Goal: Information Seeking & Learning: Find specific fact

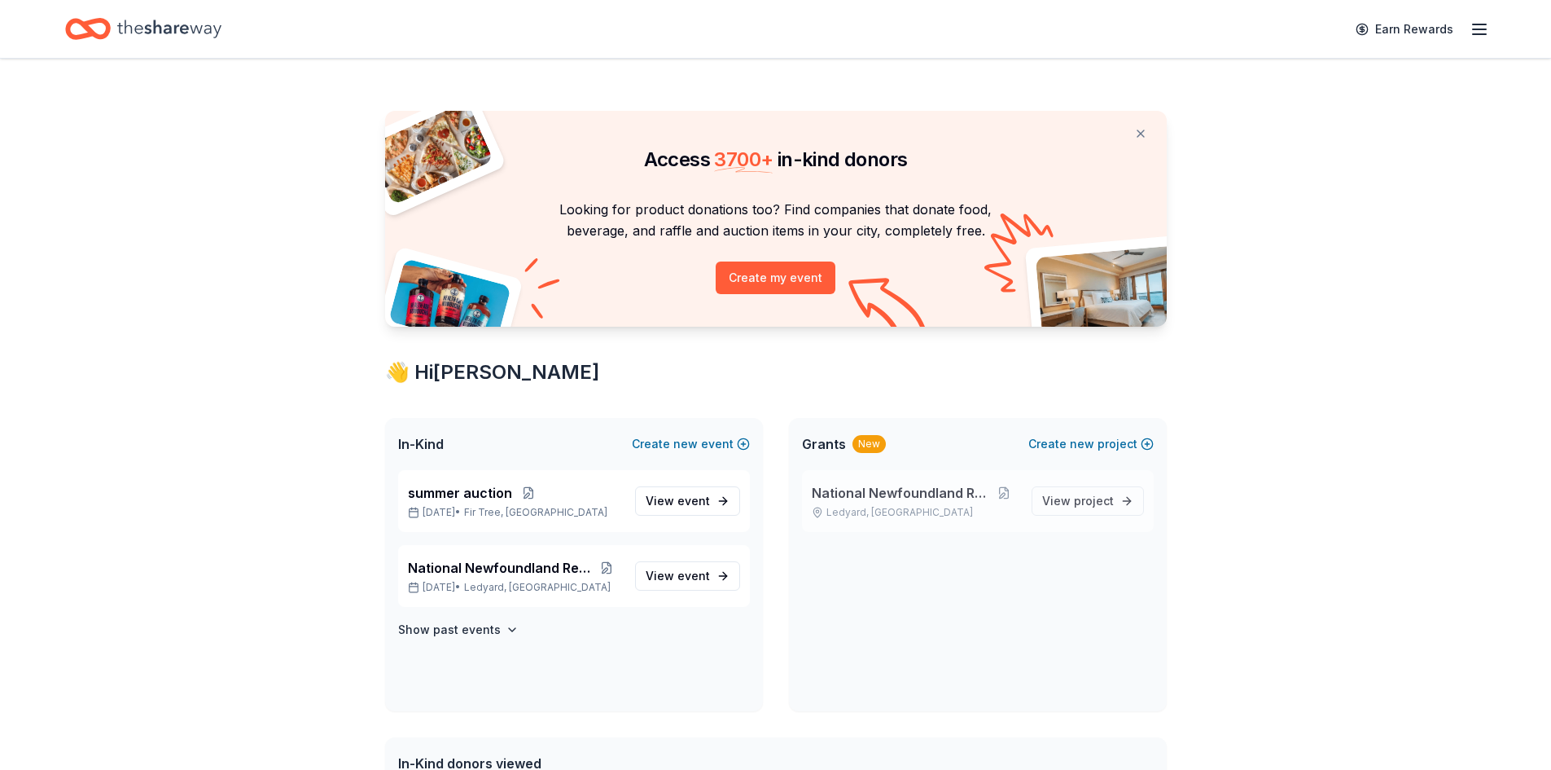
click at [947, 466] on span "National Newfoundland Rescue" at bounding box center [901, 493] width 178 height 20
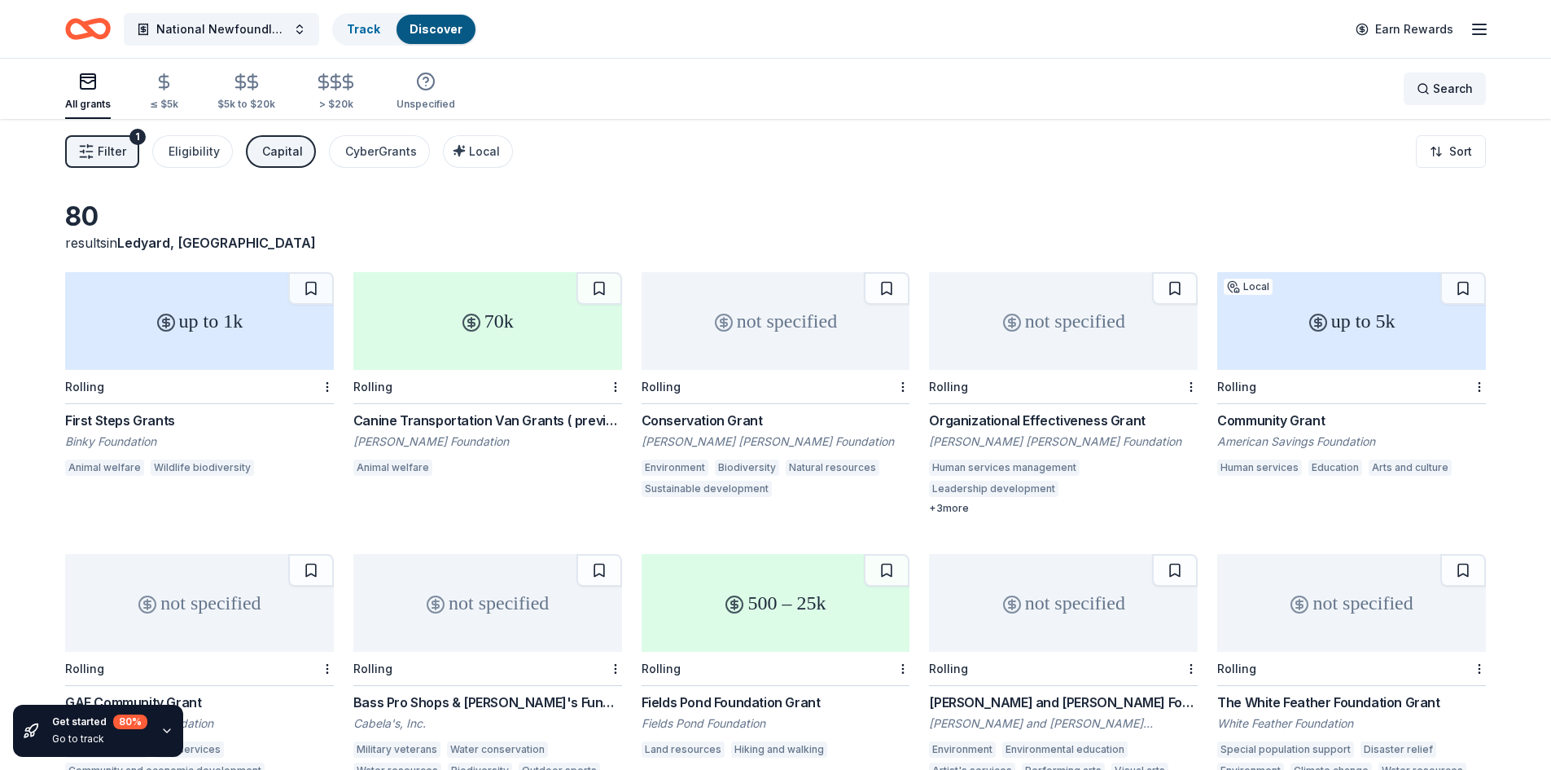
click at [947, 86] on span "Search" at bounding box center [1453, 89] width 40 height 20
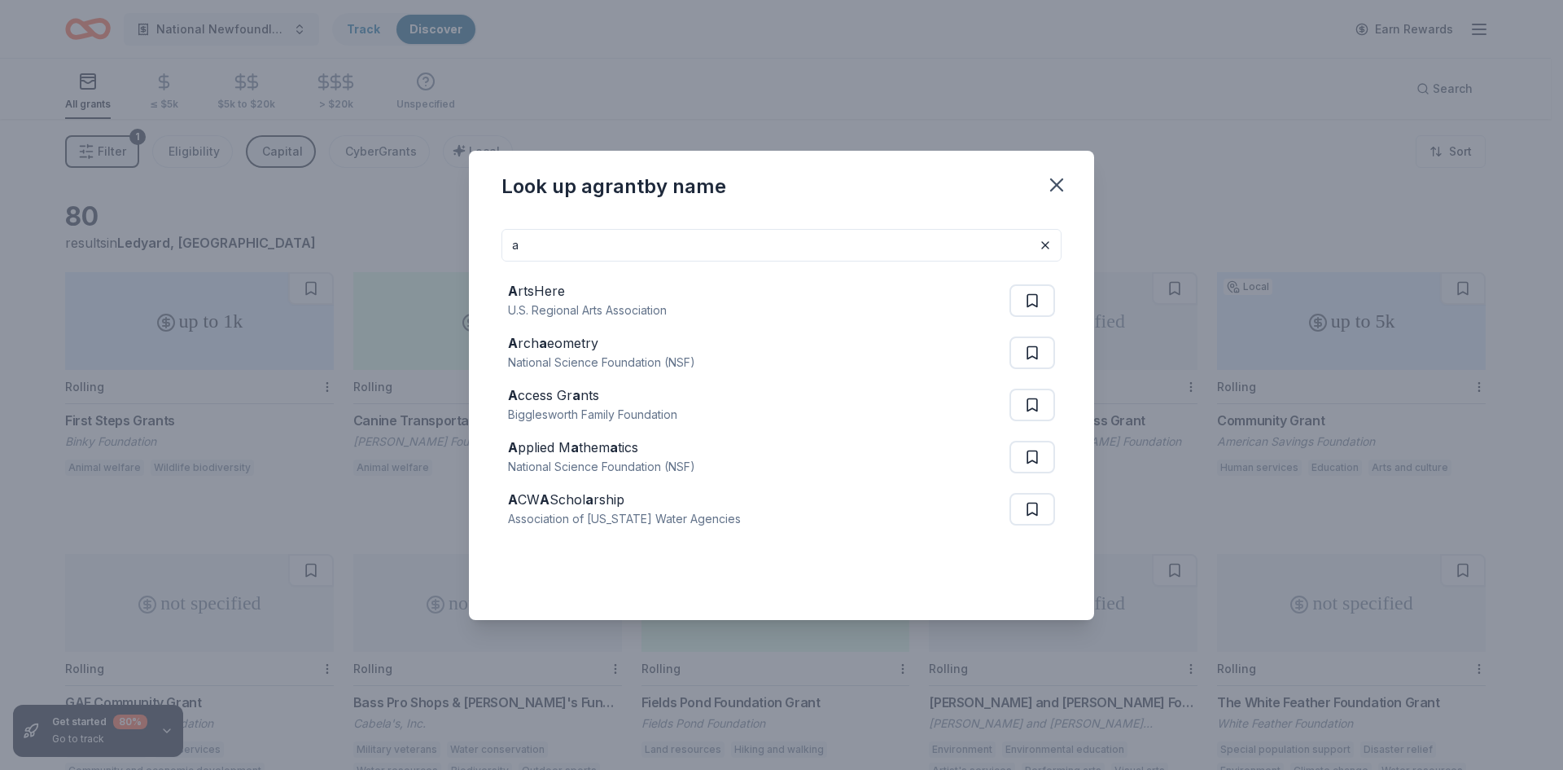
type input "animal"
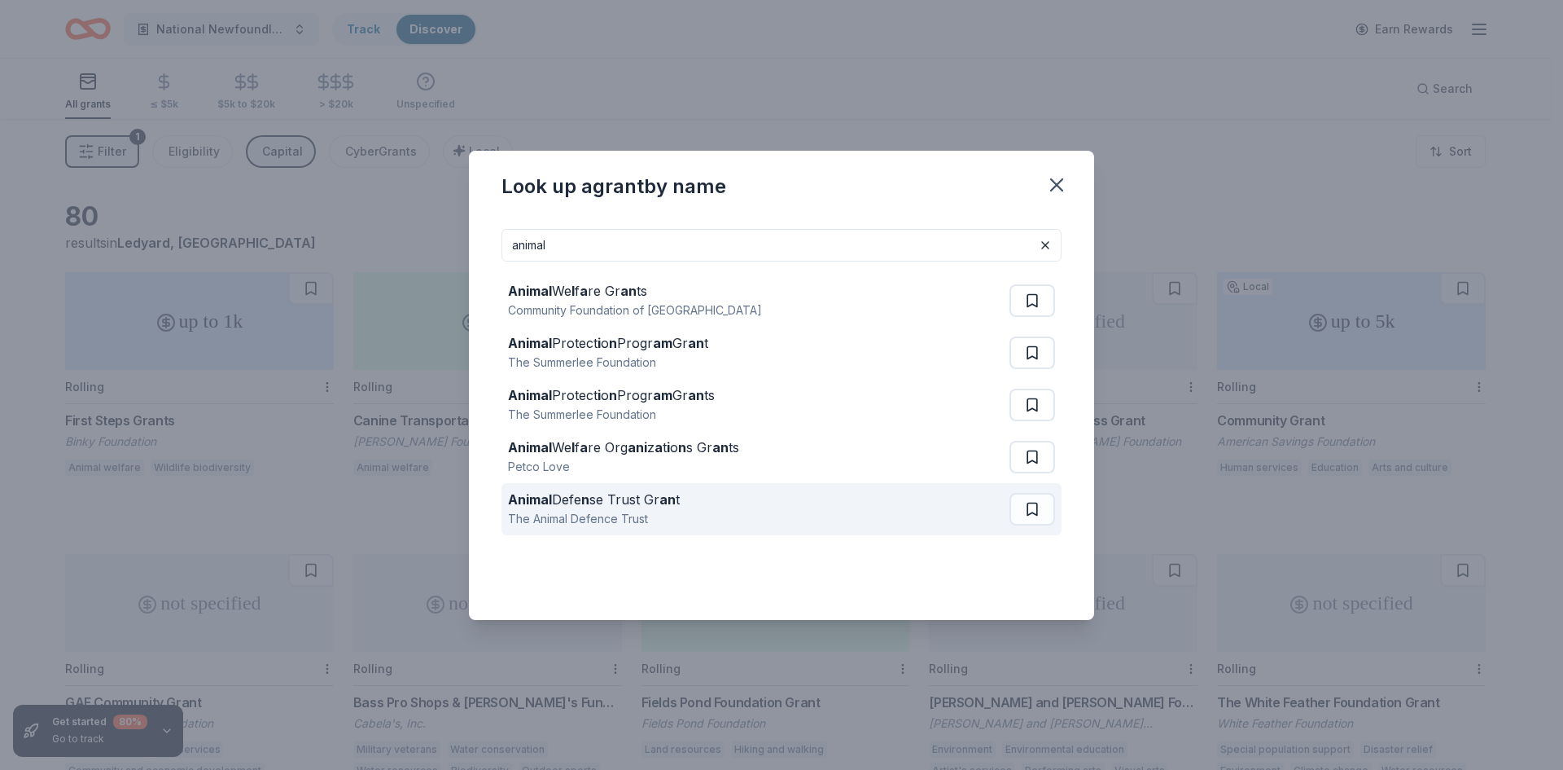
click at [724, 466] on div "Animal Defe n se Trust Gr an t The Animal Defence Trust" at bounding box center [759, 509] width 502 height 52
